Goal: Transaction & Acquisition: Purchase product/service

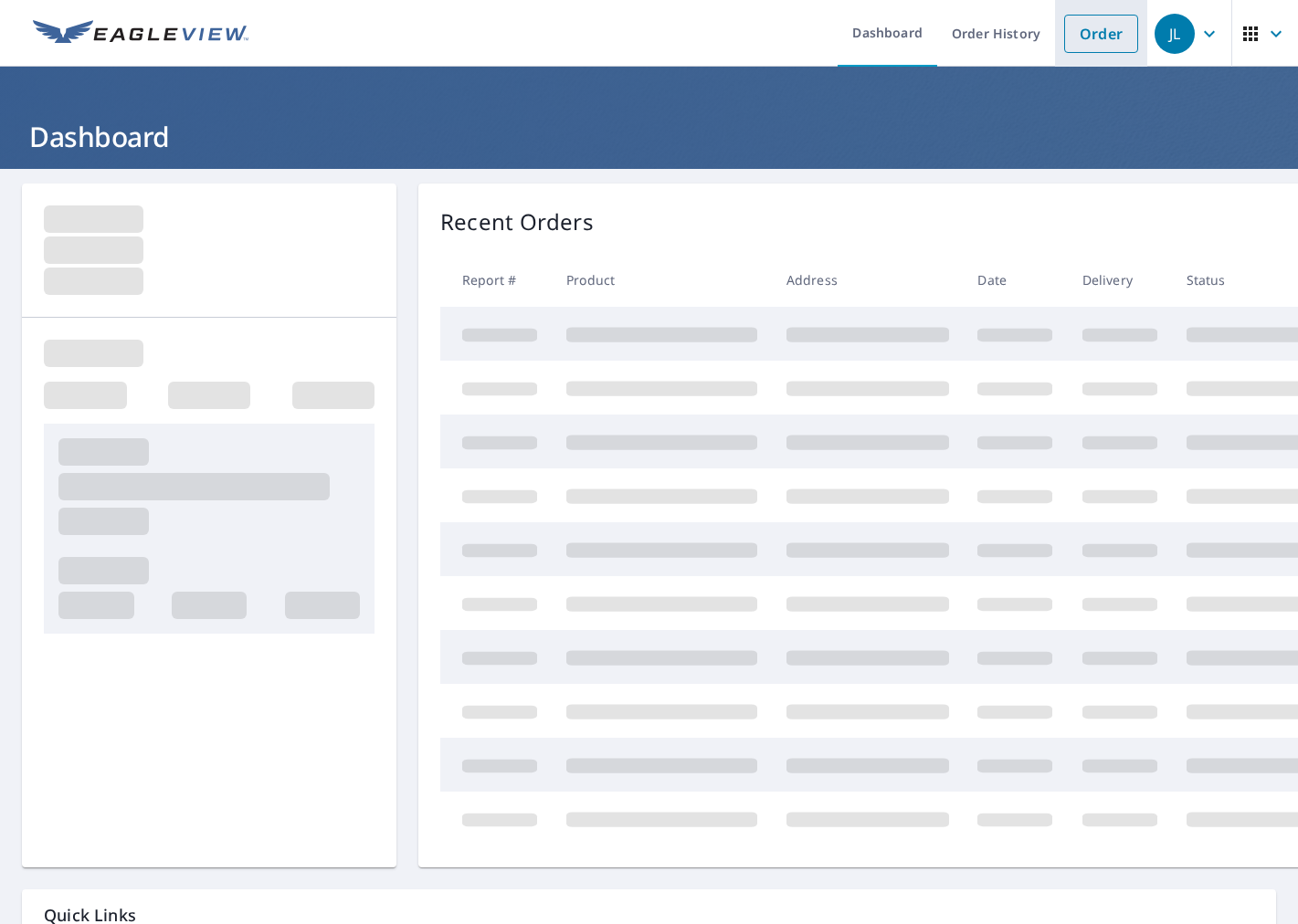
click at [1111, 38] on link "Order" at bounding box center [1101, 34] width 74 height 38
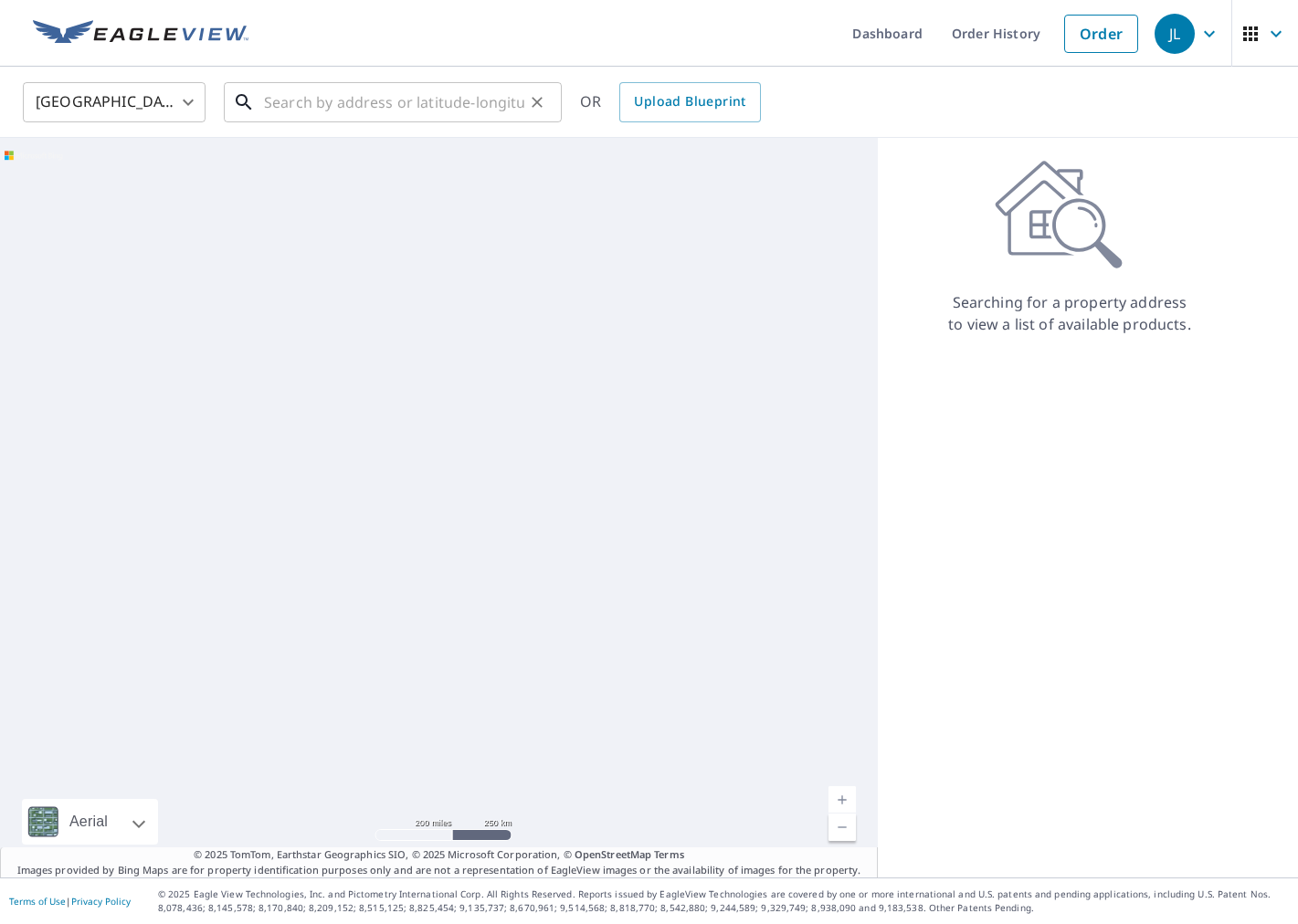
click at [340, 111] on input "text" at bounding box center [394, 102] width 261 height 51
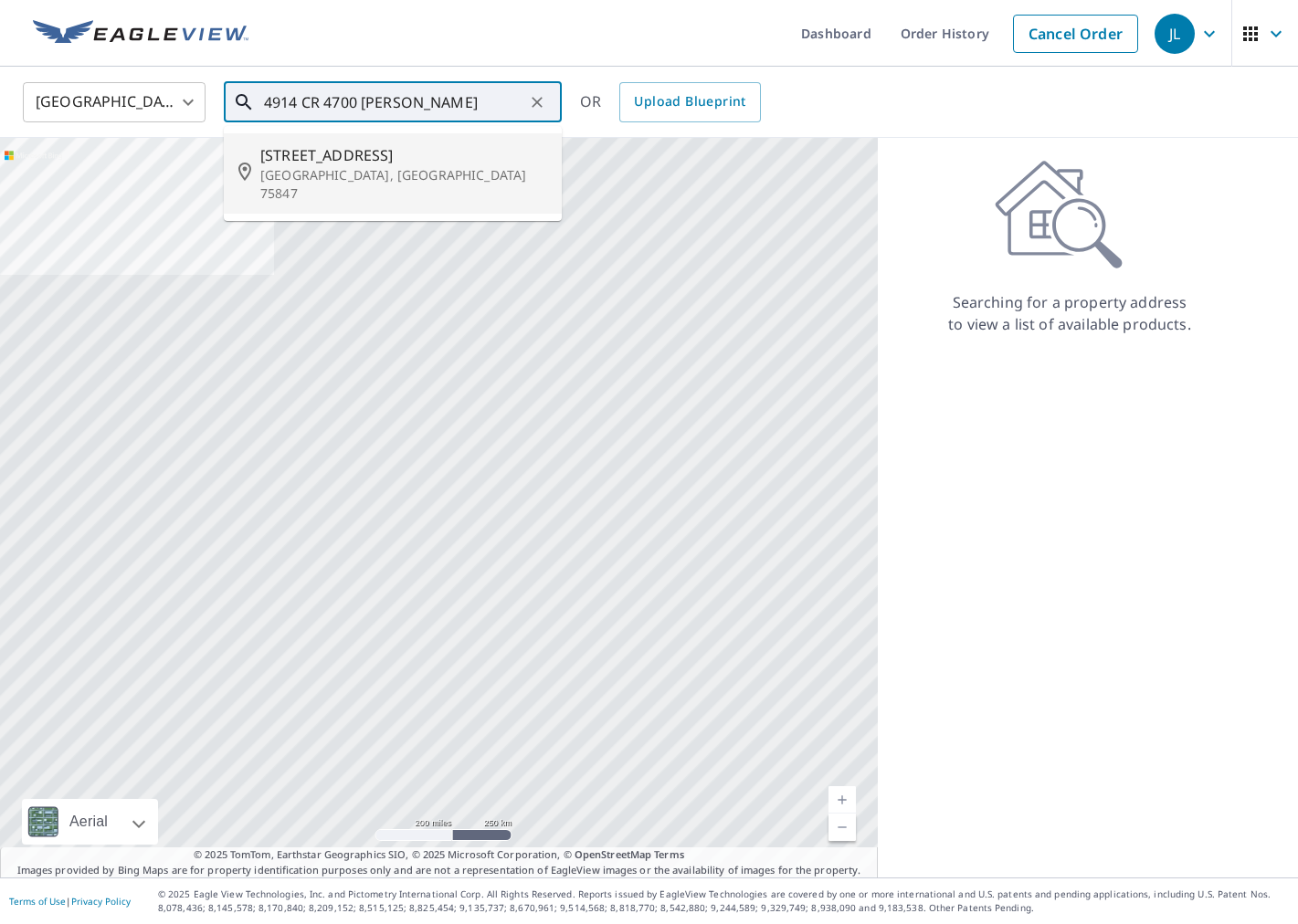
click at [315, 173] on p "[GEOGRAPHIC_DATA], [GEOGRAPHIC_DATA] 75847" at bounding box center [404, 184] width 287 height 37
type input "[STREET_ADDRESS][PERSON_NAME]"
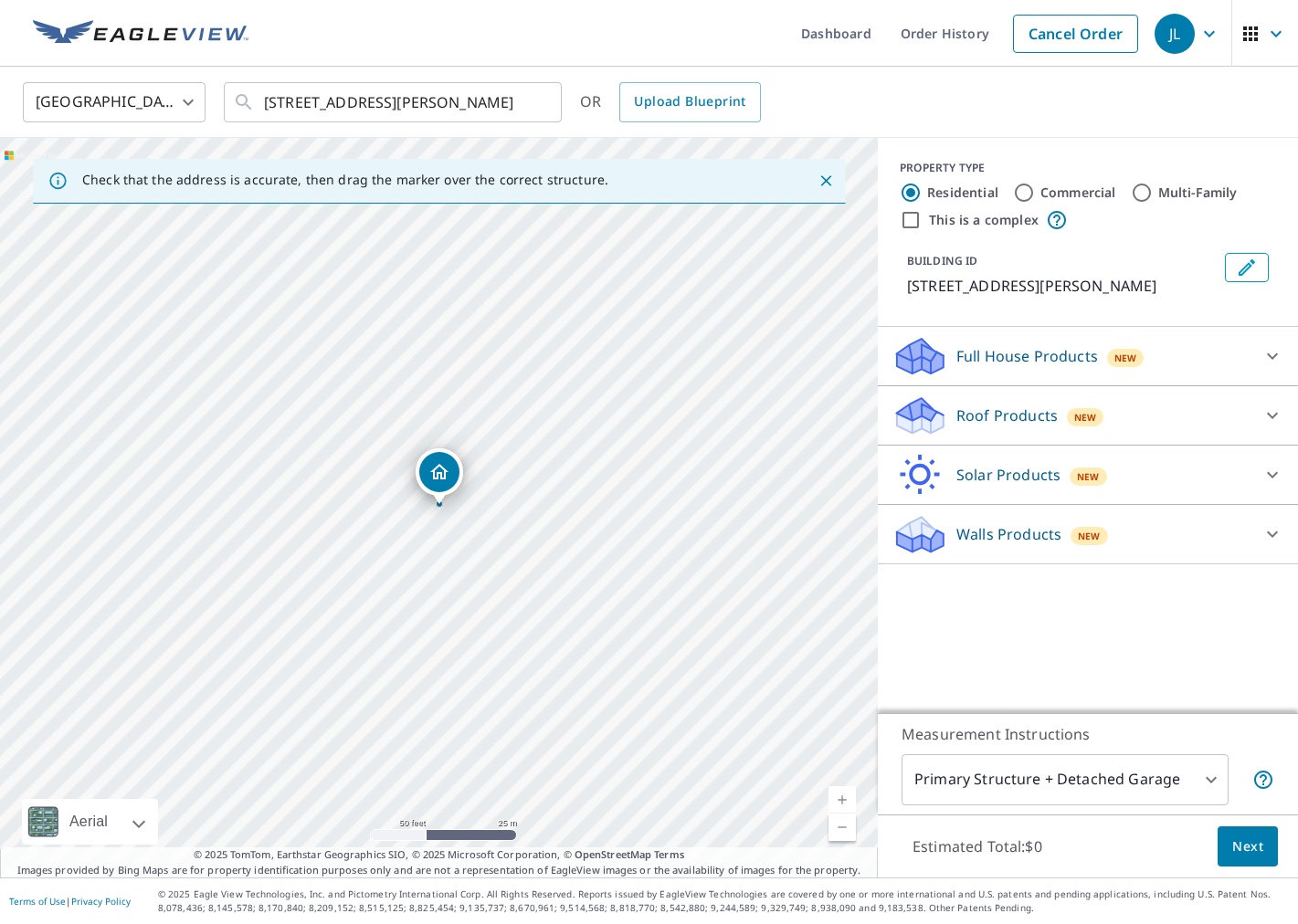
click at [1128, 371] on div "Full House Products New" at bounding box center [1071, 356] width 358 height 43
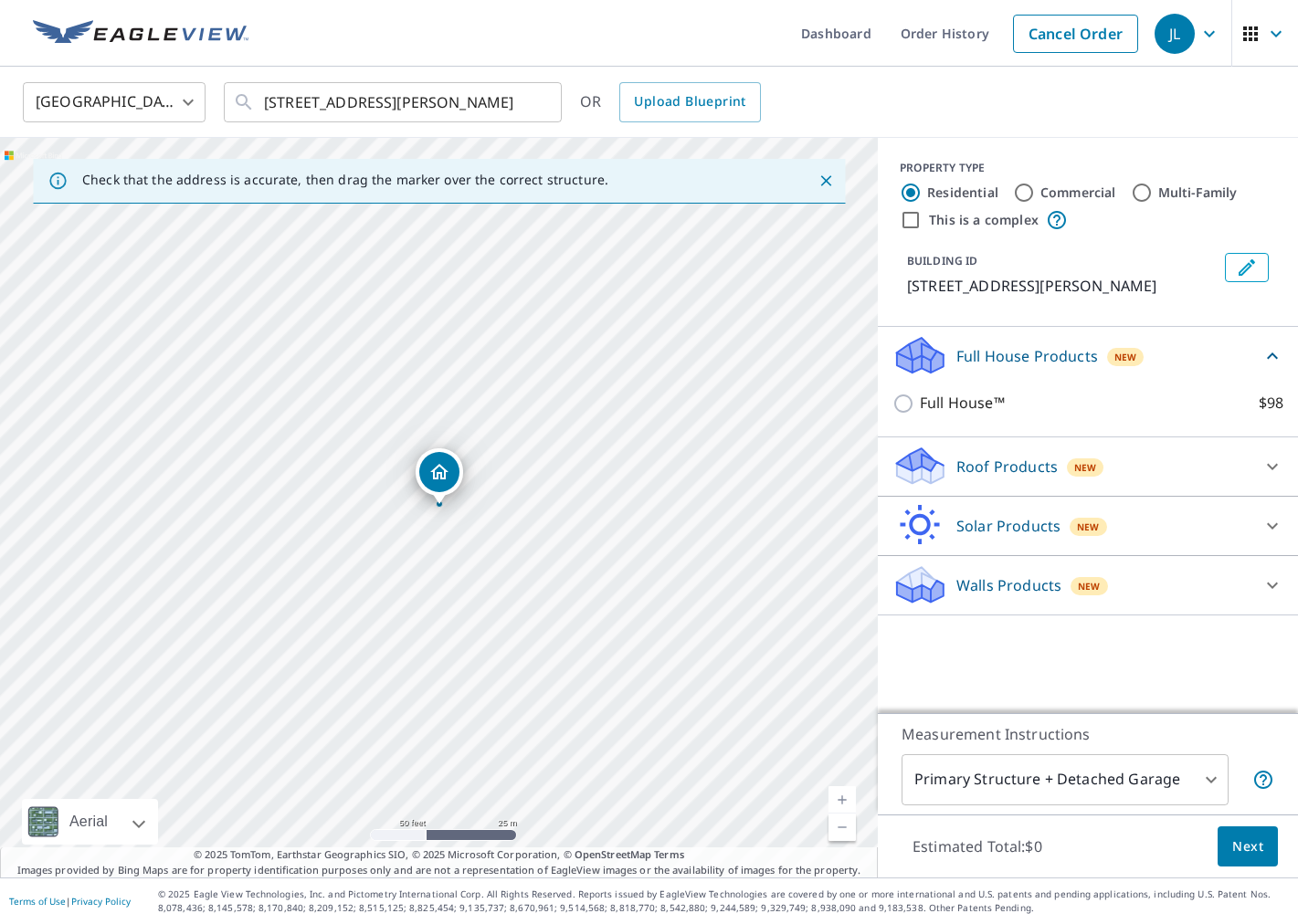
click at [988, 455] on div "Roof Products New" at bounding box center [1071, 465] width 358 height 43
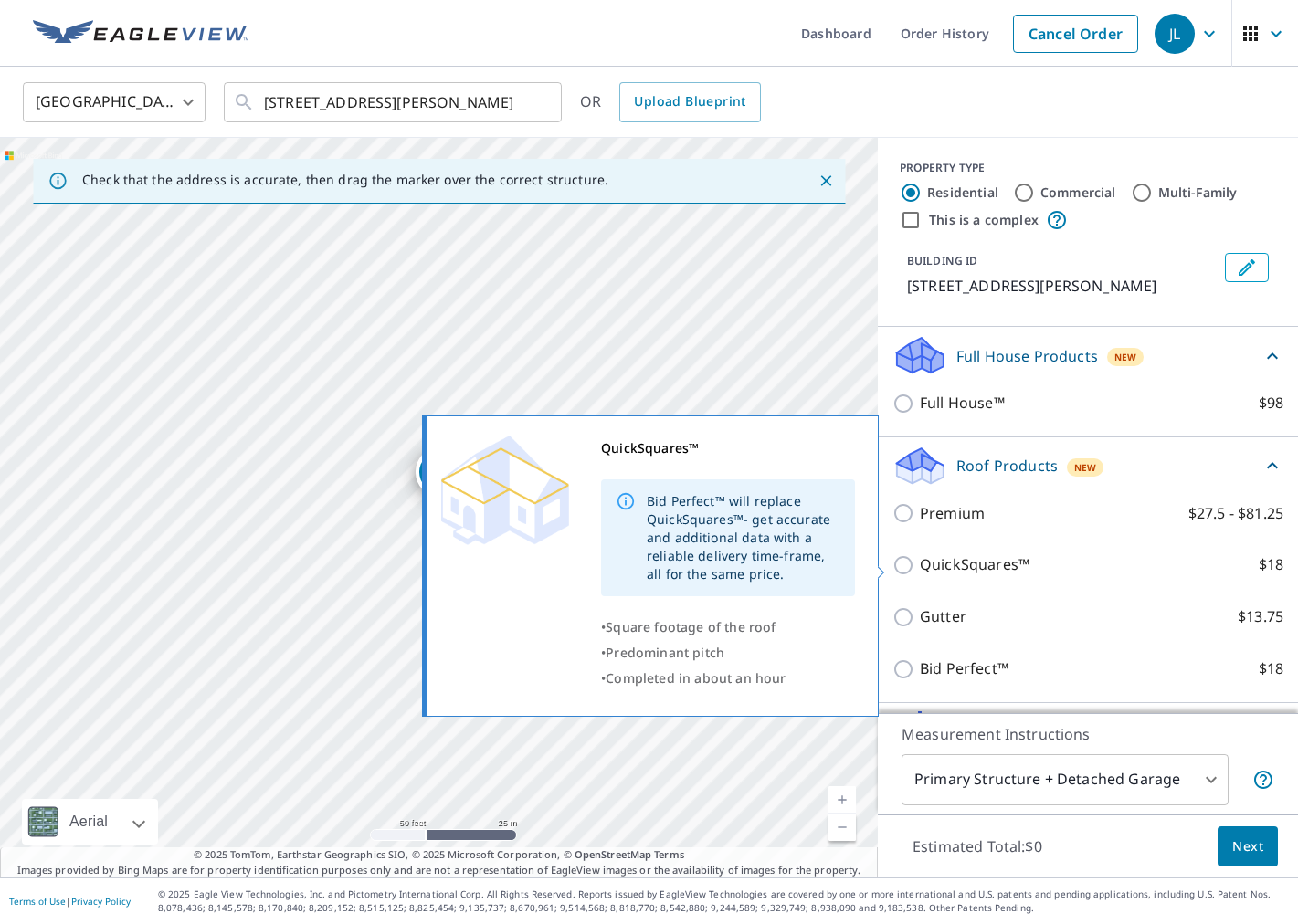
click at [954, 558] on p "QuickSquares™" at bounding box center [975, 564] width 110 height 23
click at [920, 558] on input "QuickSquares™ $18" at bounding box center [905, 565] width 27 height 22
checkbox input "true"
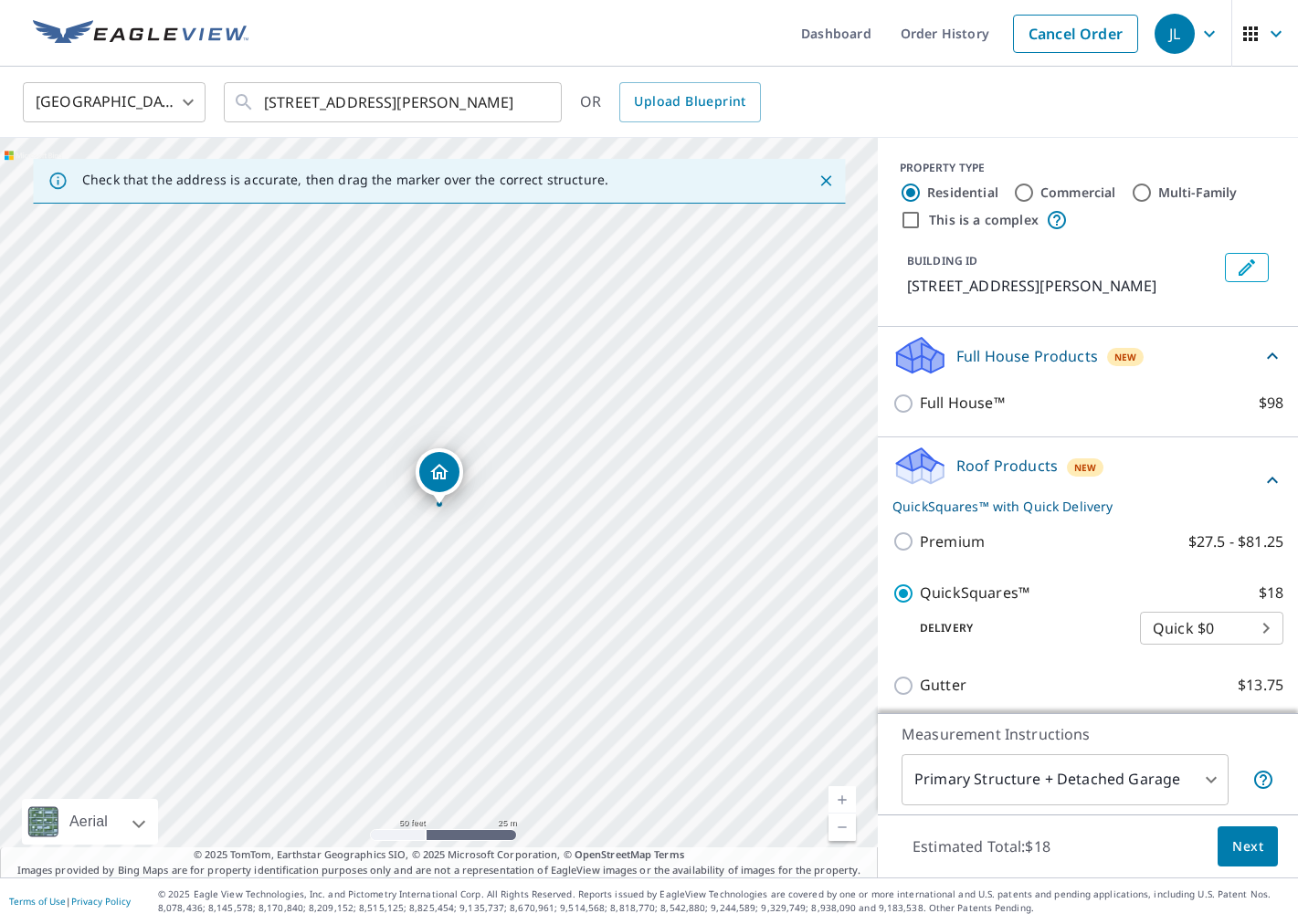
click at [1257, 846] on span "Next" at bounding box center [1247, 846] width 31 height 23
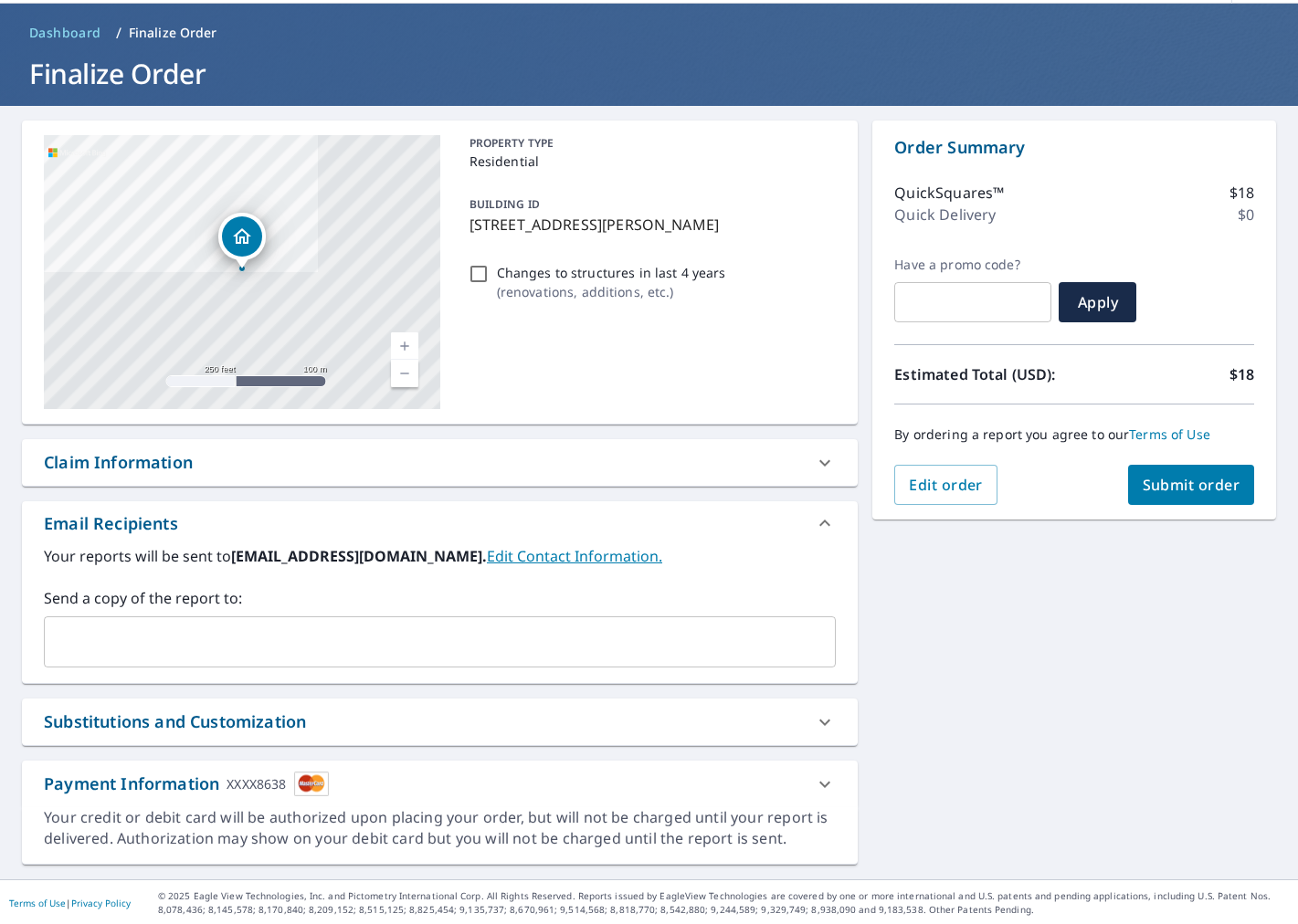
scroll to position [65, 0]
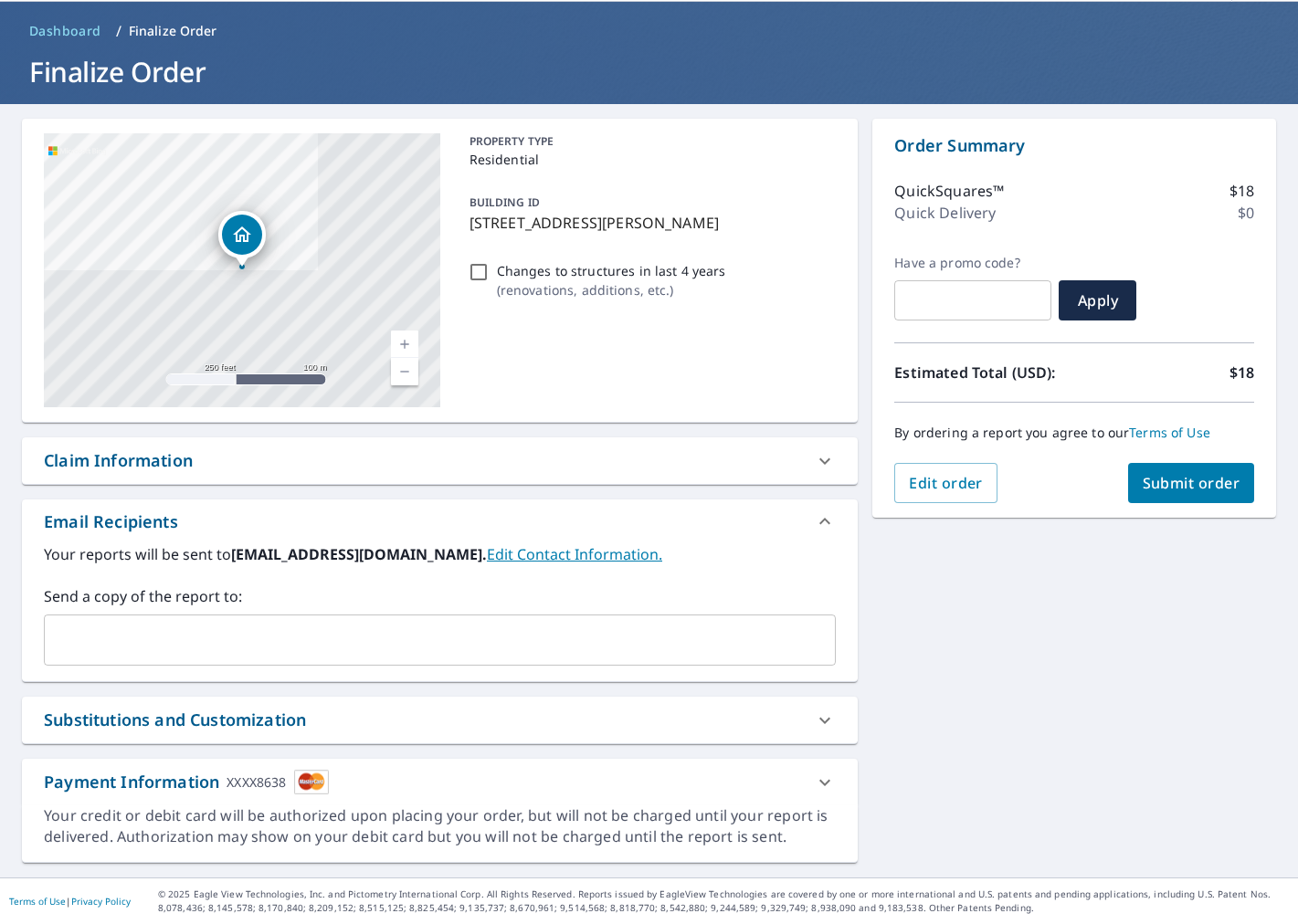
click at [1223, 484] on span "Submit order" at bounding box center [1192, 483] width 98 height 20
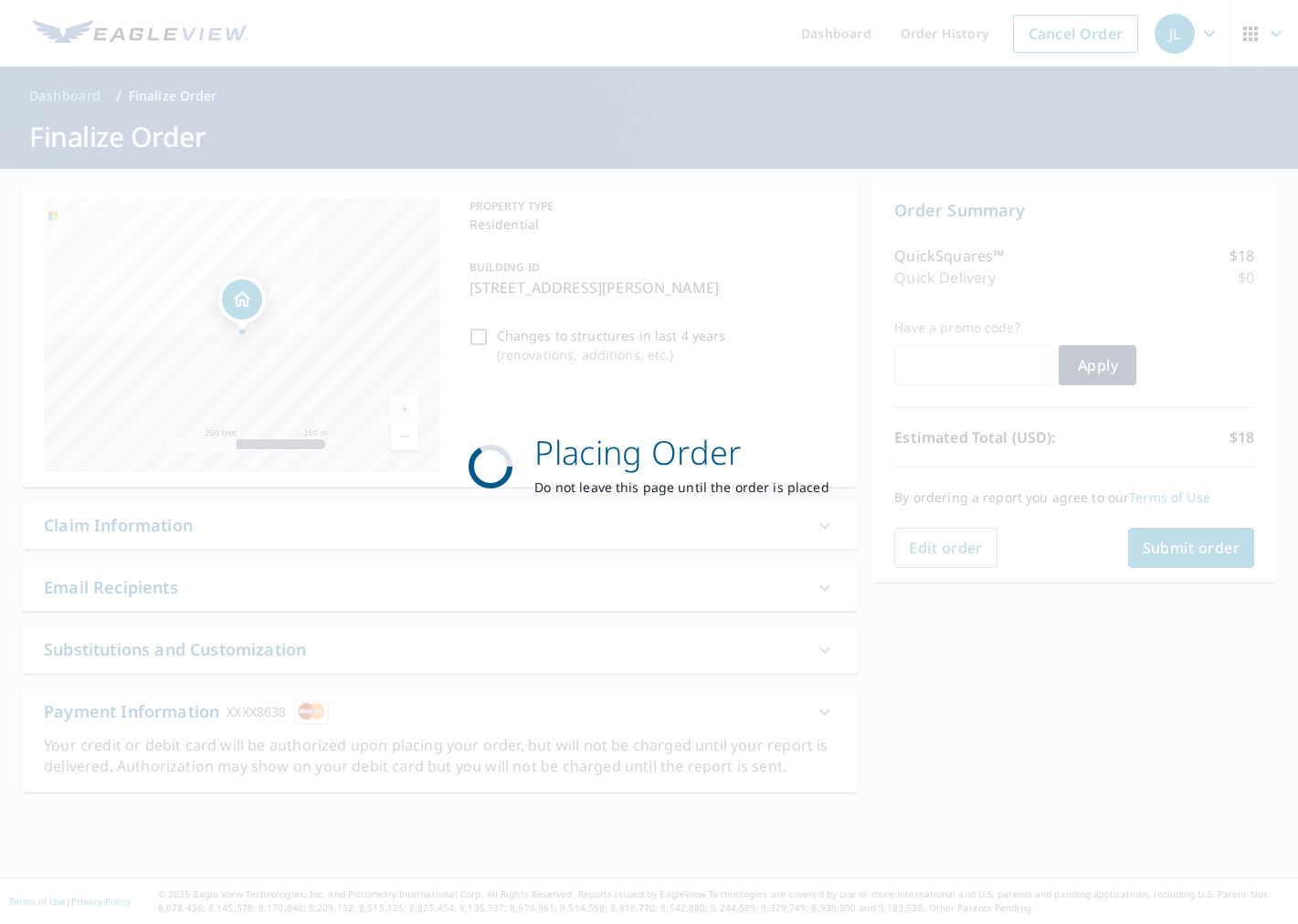
scroll to position [0, 0]
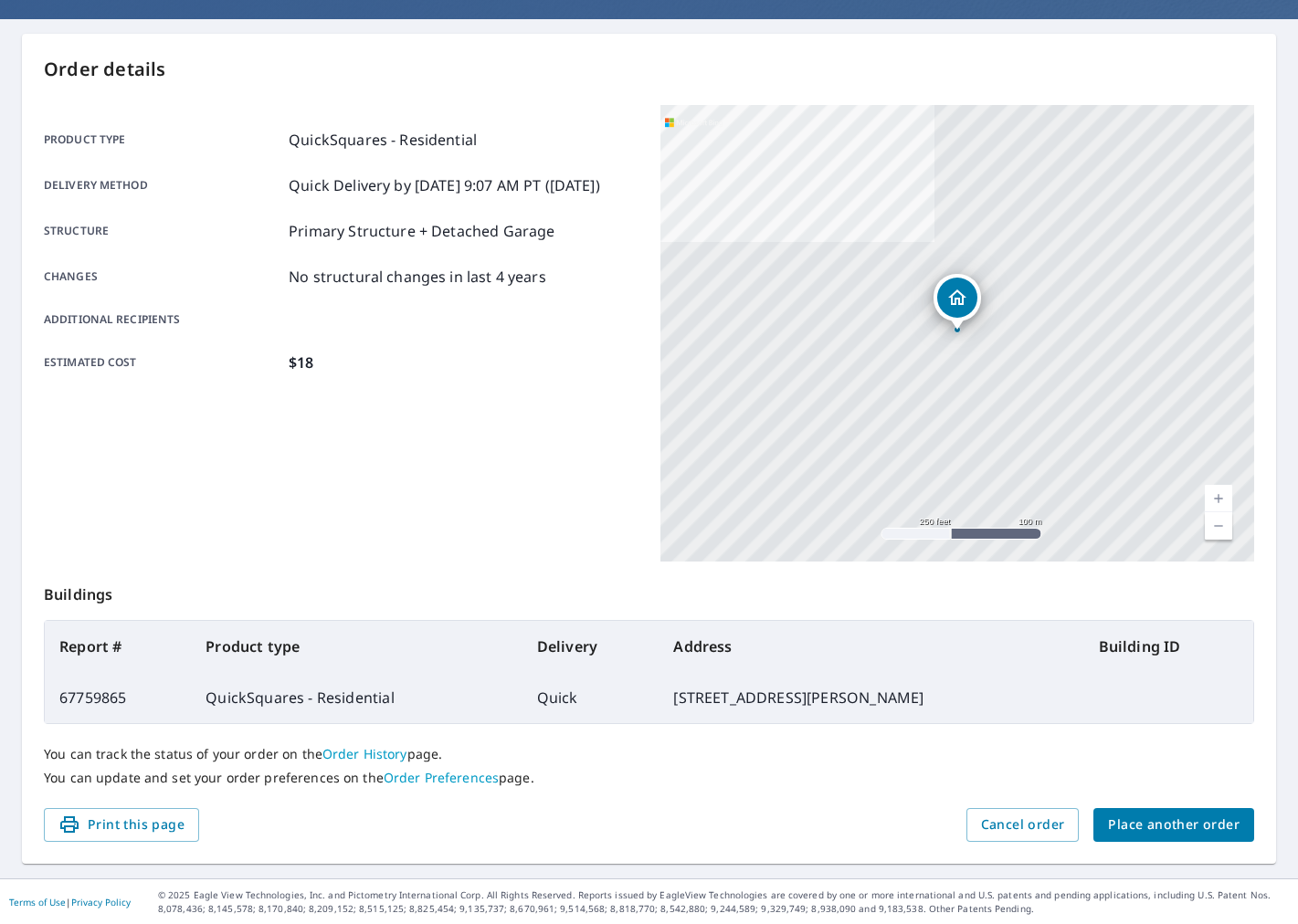
scroll to position [149, 0]
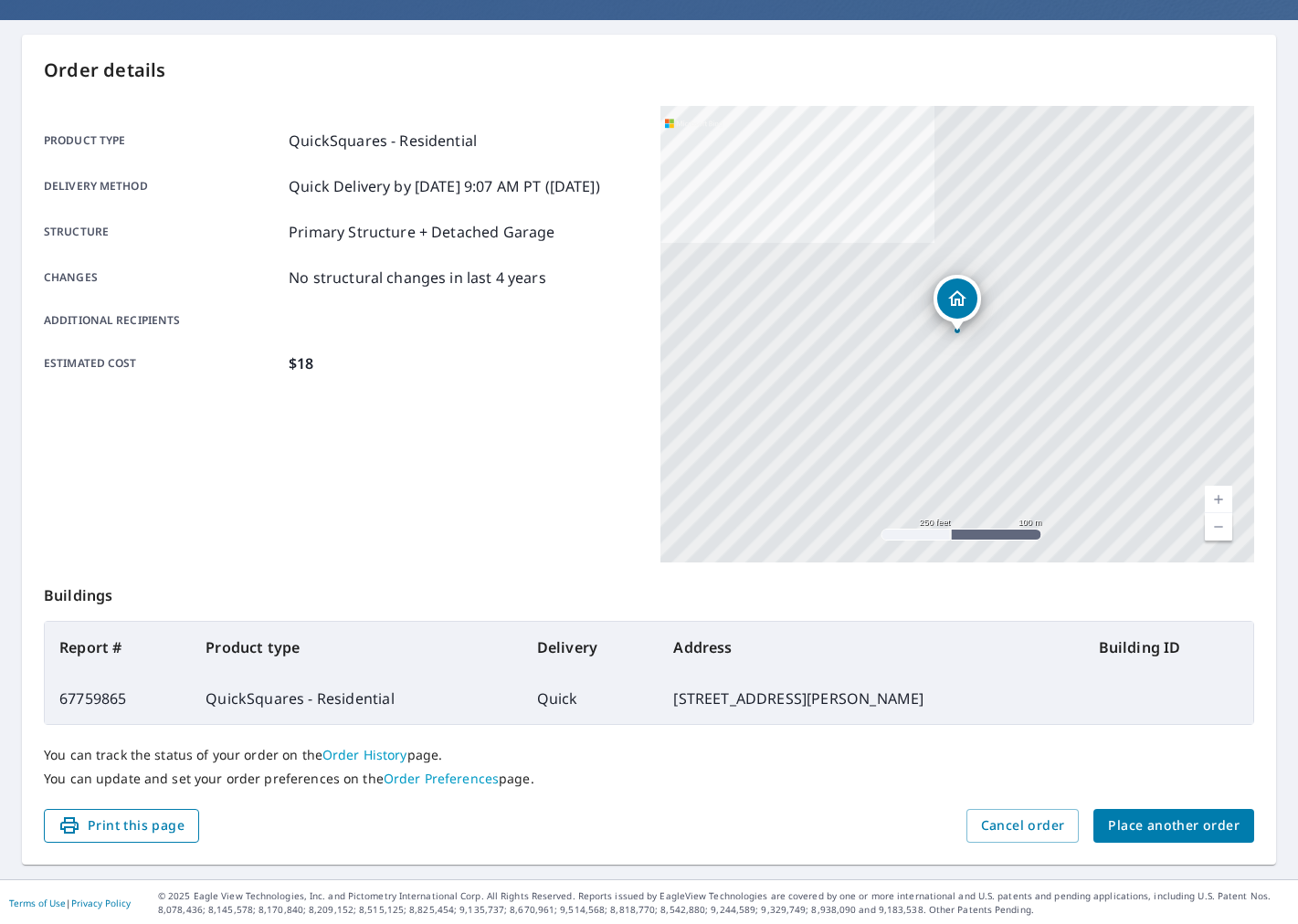
click at [144, 820] on span "Print this page" at bounding box center [122, 825] width 126 height 23
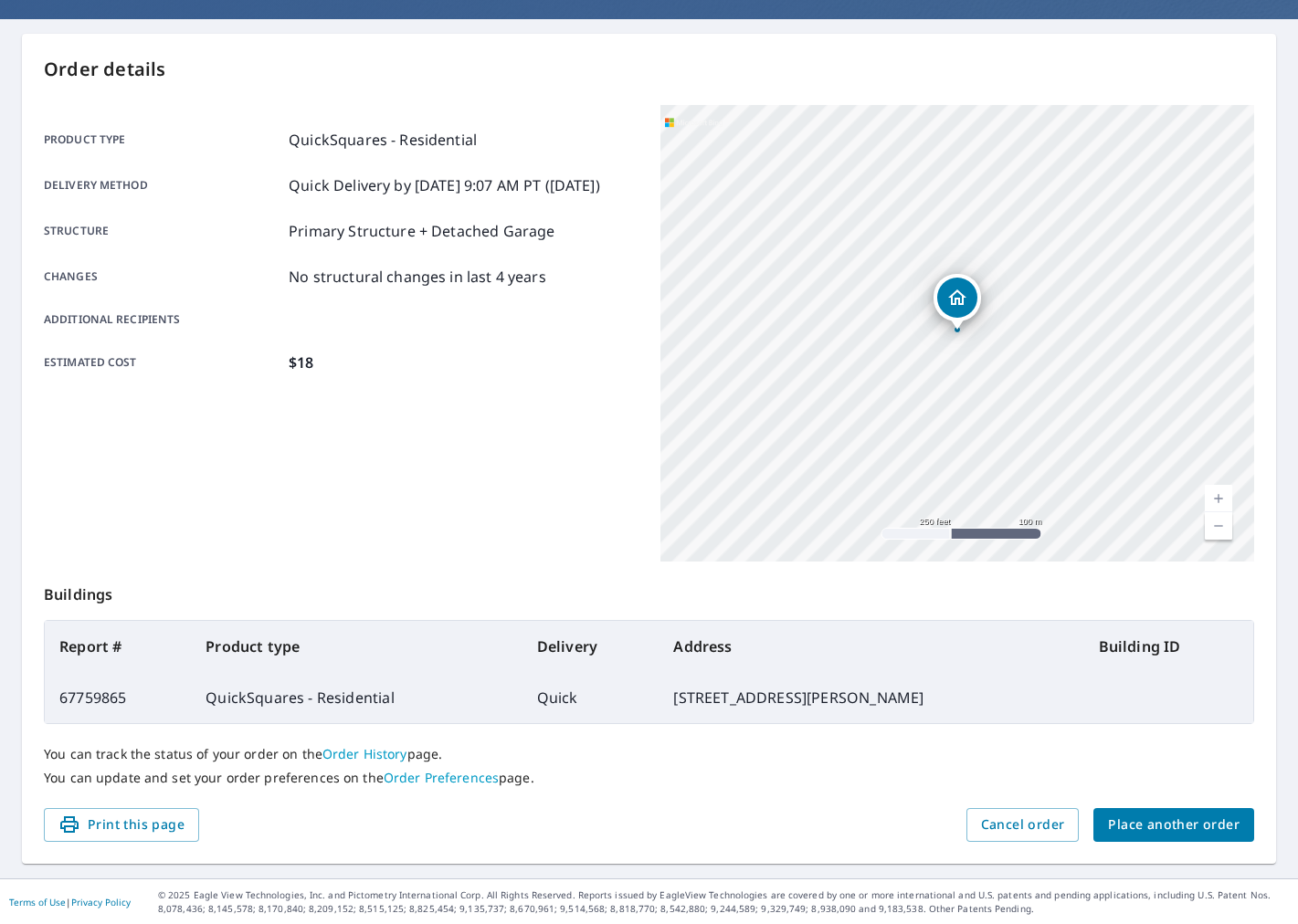
scroll to position [150, 0]
